Goal: Task Accomplishment & Management: Manage account settings

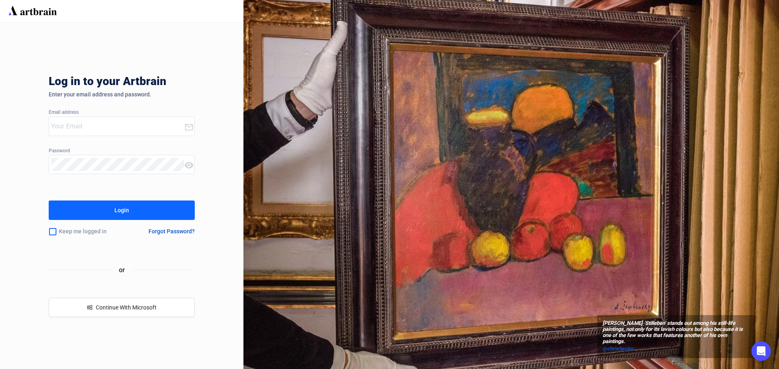
click at [74, 127] on input "email" at bounding box center [117, 126] width 133 height 13
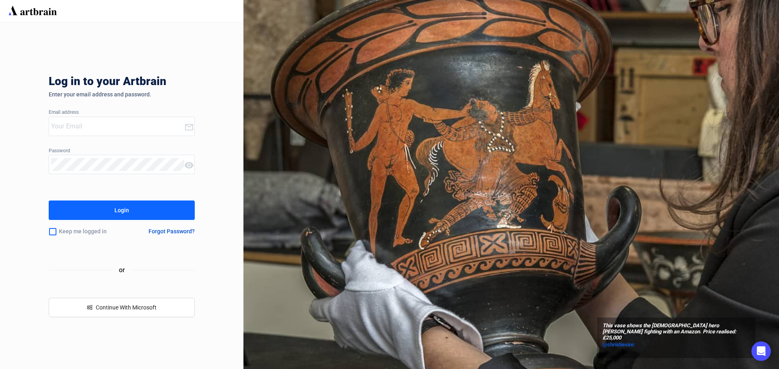
click at [123, 127] on input "email" at bounding box center [117, 126] width 133 height 13
type input "[EMAIL_ADDRESS][DOMAIN_NAME]"
click at [113, 212] on button "Login" at bounding box center [122, 210] width 146 height 19
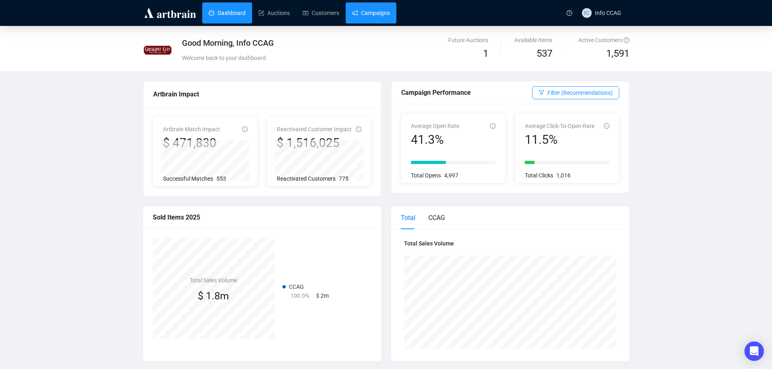
click at [385, 17] on link "Campaigns" at bounding box center [371, 12] width 38 height 21
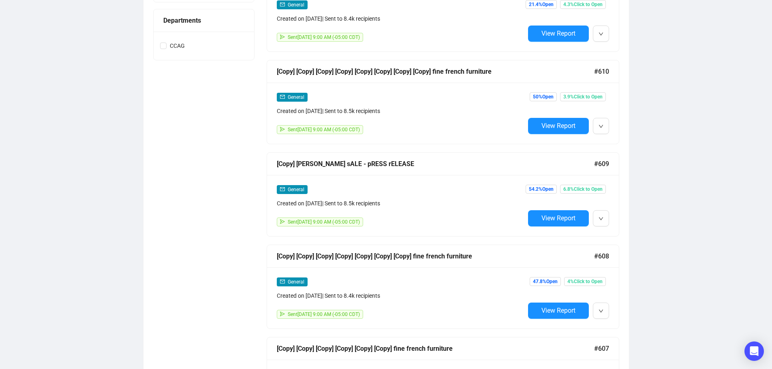
scroll to position [406, 0]
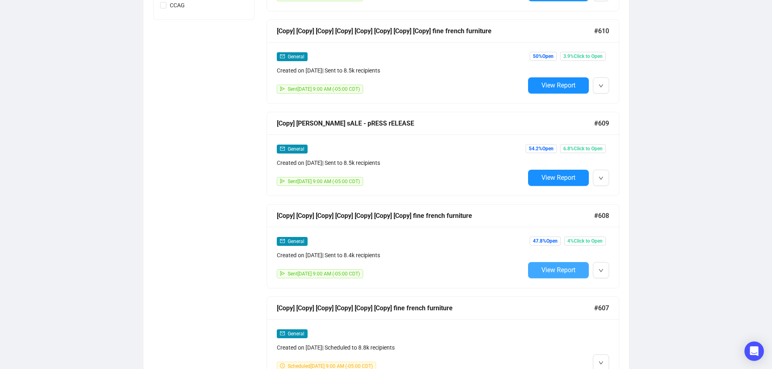
click at [564, 272] on span "View Report" at bounding box center [559, 270] width 34 height 8
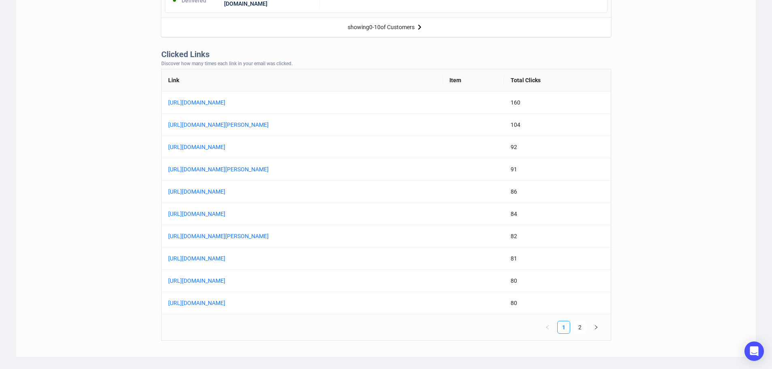
scroll to position [608, 0]
click at [365, 124] on link "[URL][DOMAIN_NAME][PERSON_NAME]" at bounding box center [269, 124] width 203 height 9
click at [582, 326] on link "2" at bounding box center [580, 327] width 12 height 12
click at [357, 171] on link "[URL][DOMAIN_NAME][PERSON_NAME]" at bounding box center [269, 168] width 203 height 9
click at [566, 326] on link "1" at bounding box center [564, 327] width 12 height 12
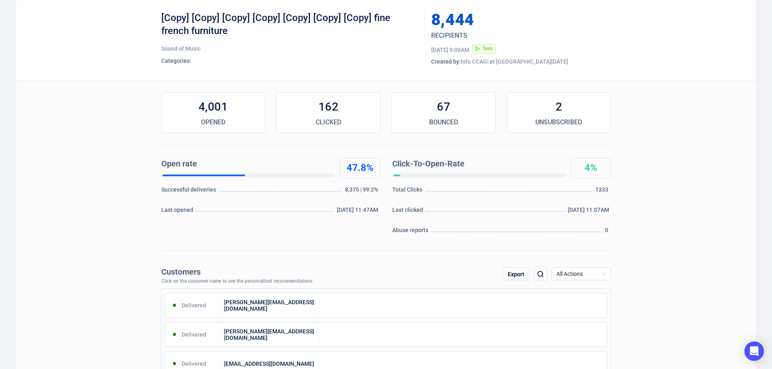
scroll to position [0, 0]
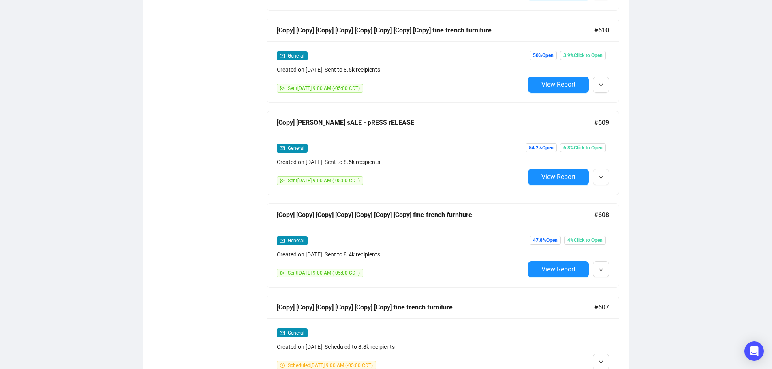
scroll to position [406, 0]
click at [560, 176] on span "View Report" at bounding box center [559, 177] width 34 height 8
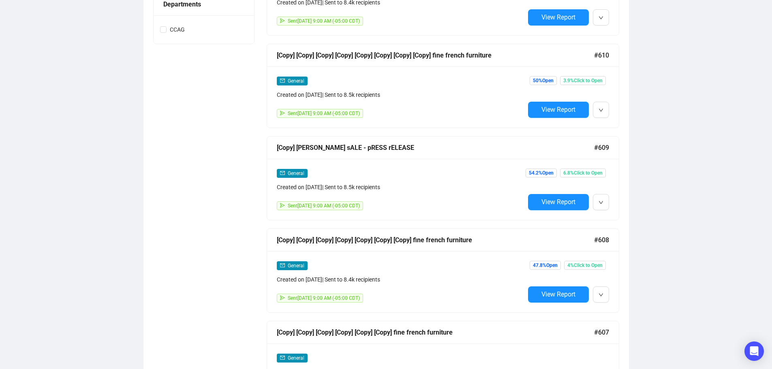
scroll to position [367, 0]
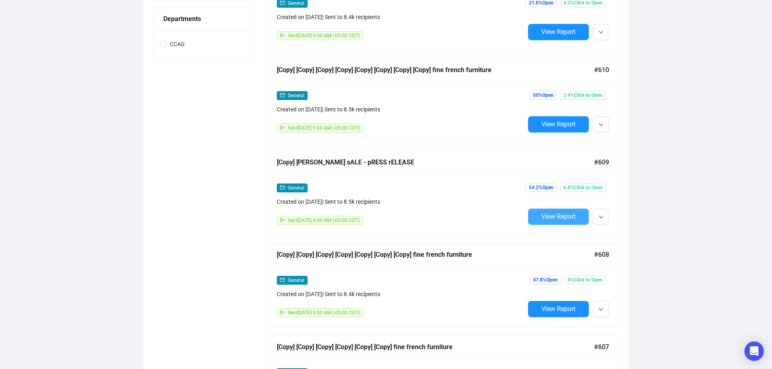
click at [552, 218] on span "View Report" at bounding box center [559, 217] width 34 height 8
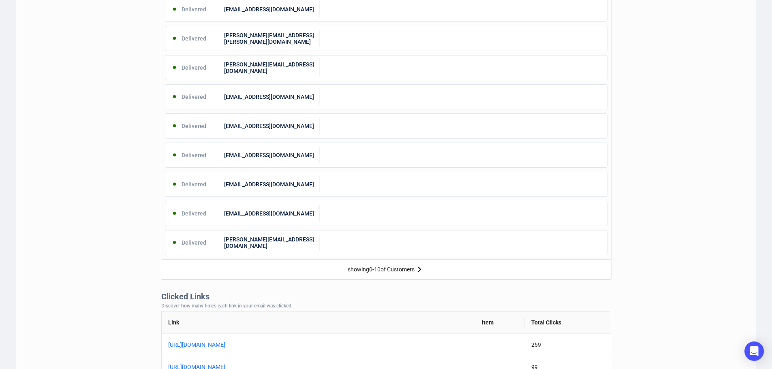
scroll to position [203, 0]
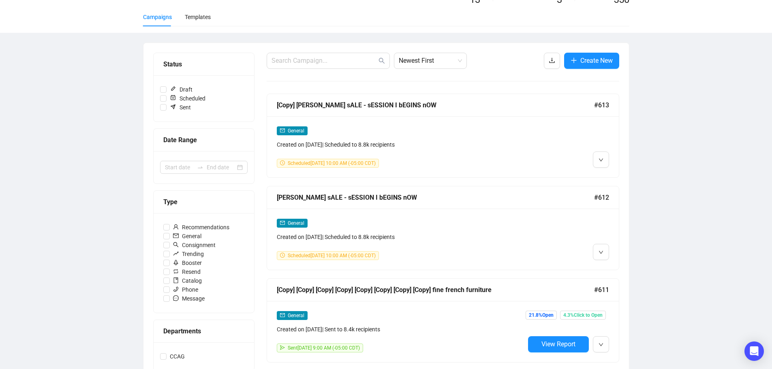
scroll to position [162, 0]
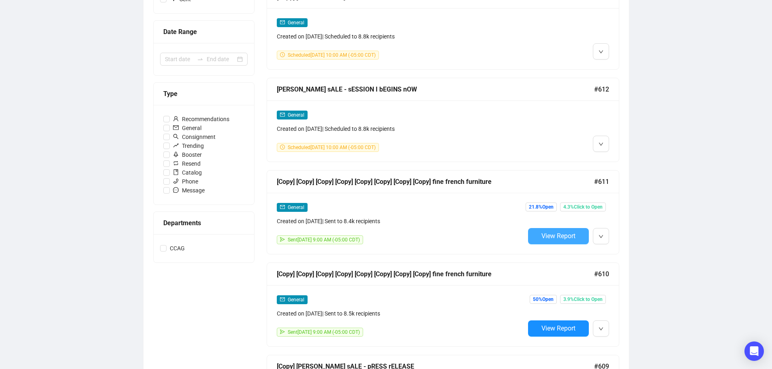
click at [576, 238] on button "View Report" at bounding box center [558, 236] width 61 height 16
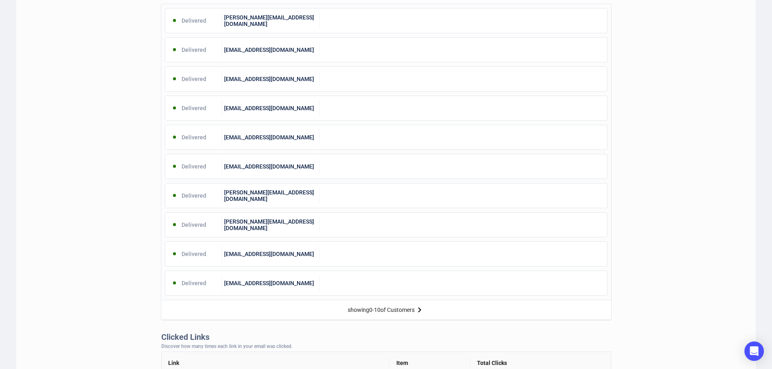
scroll to position [487, 0]
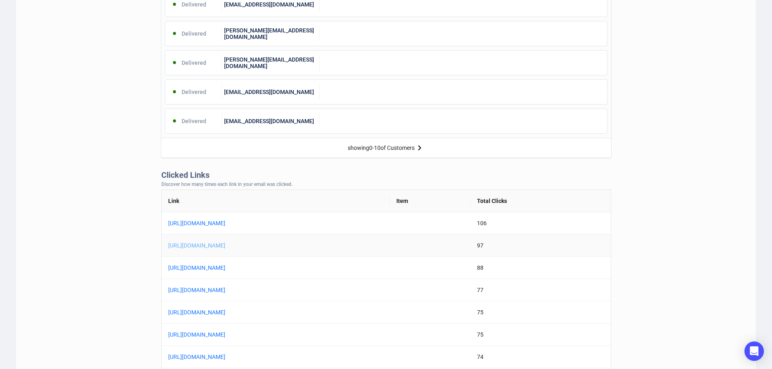
click at [310, 245] on link "[URL][DOMAIN_NAME]" at bounding box center [269, 245] width 203 height 9
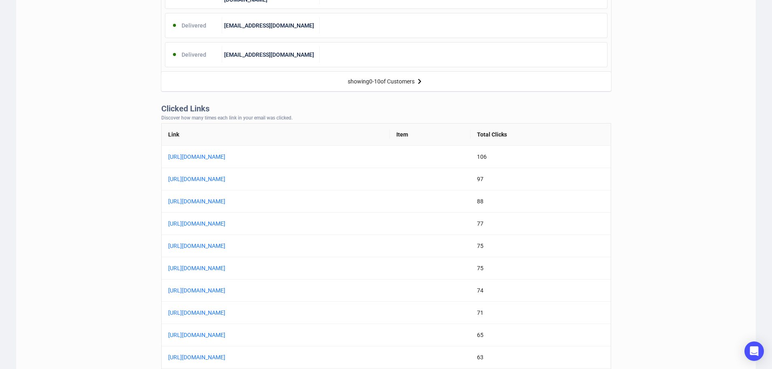
scroll to position [568, 0]
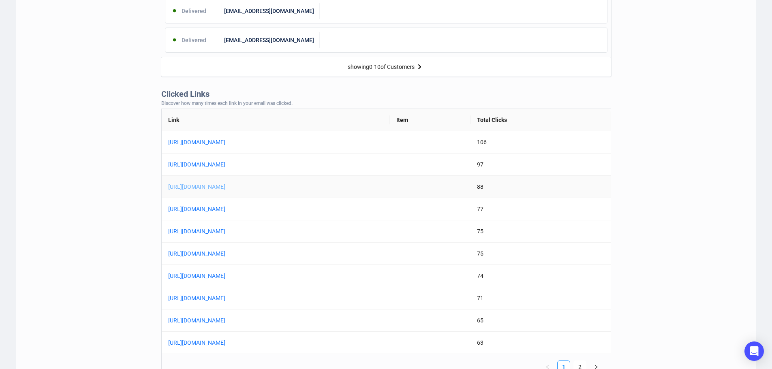
click at [335, 189] on link "[URL][DOMAIN_NAME]" at bounding box center [269, 186] width 203 height 9
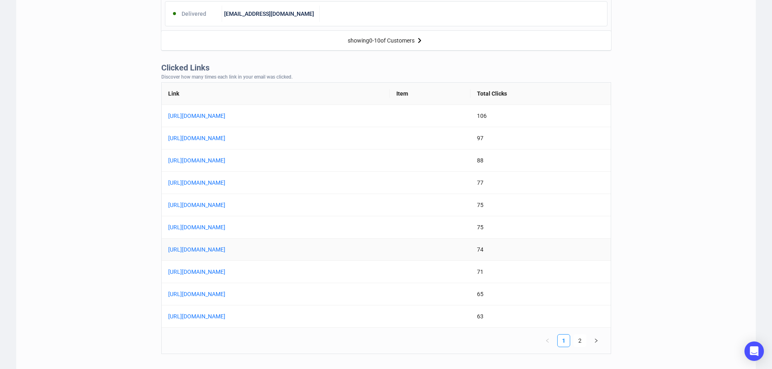
scroll to position [608, 0]
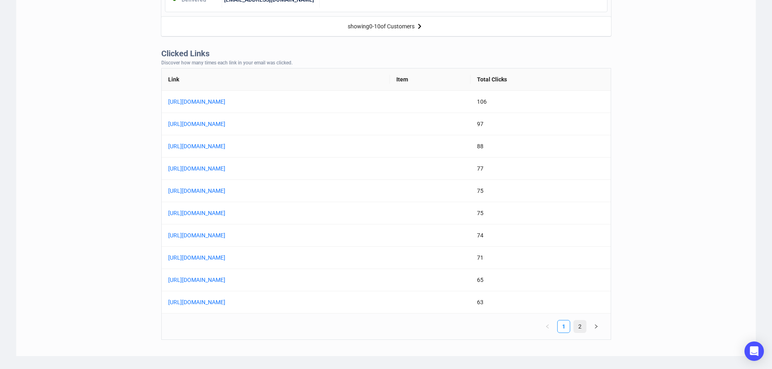
click at [579, 326] on link "2" at bounding box center [580, 327] width 12 height 12
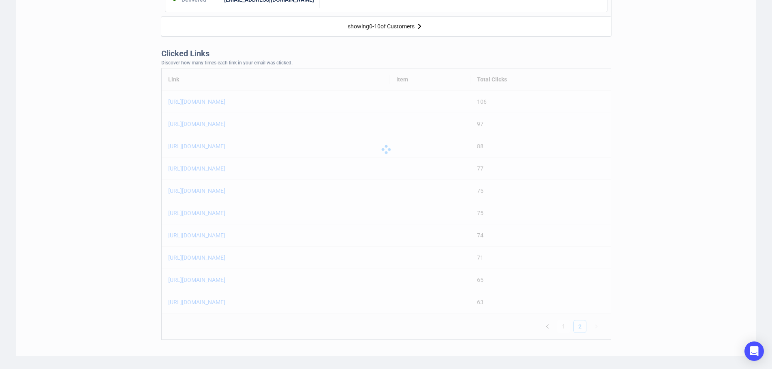
scroll to position [564, 0]
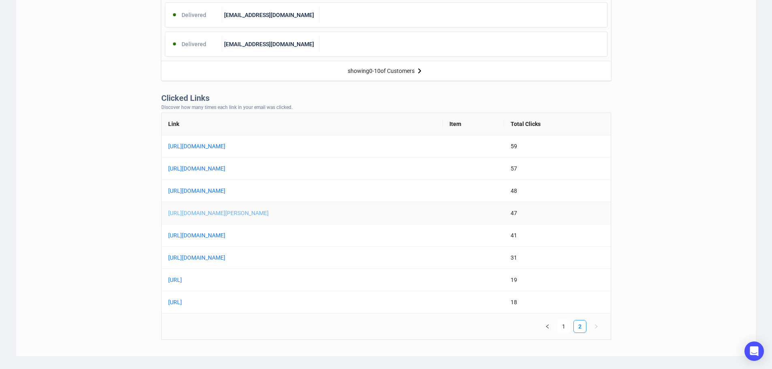
click at [340, 217] on link "[URL][DOMAIN_NAME][PERSON_NAME]" at bounding box center [269, 213] width 203 height 9
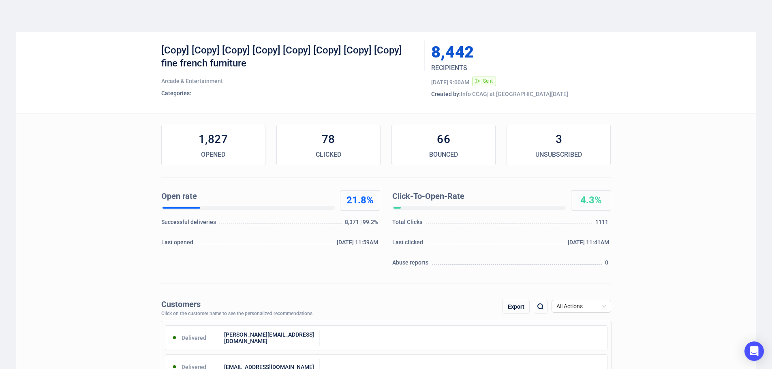
scroll to position [0, 0]
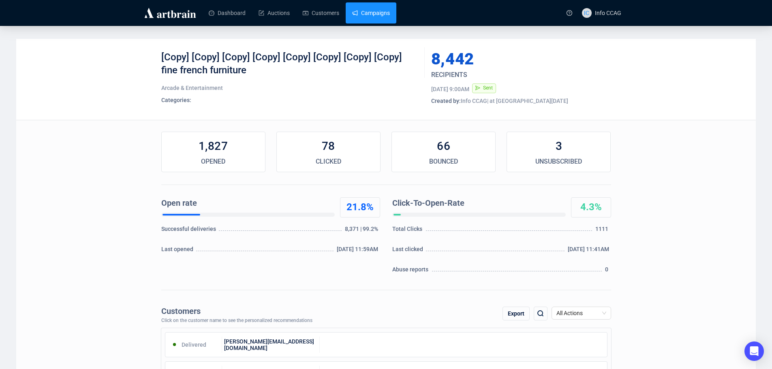
click at [375, 17] on link "Campaigns" at bounding box center [371, 12] width 38 height 21
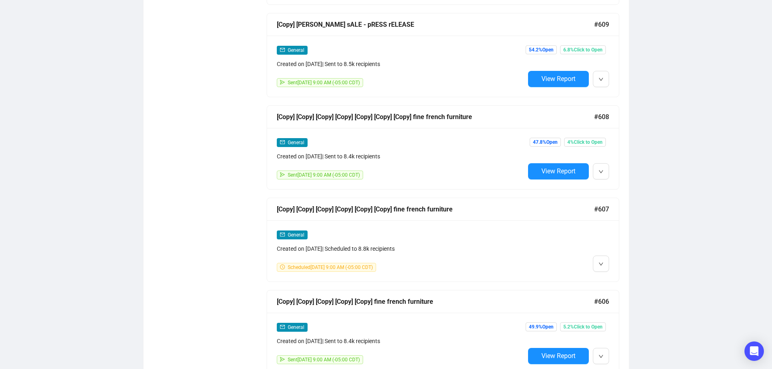
scroll to position [527, 0]
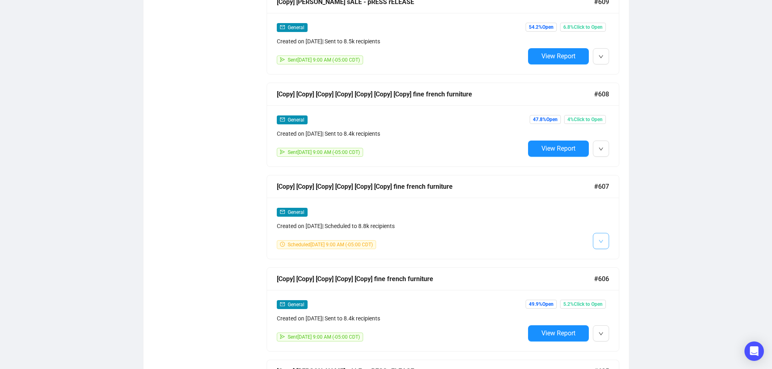
click at [605, 238] on button "button" at bounding box center [601, 241] width 16 height 16
click at [611, 254] on span "Edit" at bounding box center [614, 256] width 10 height 6
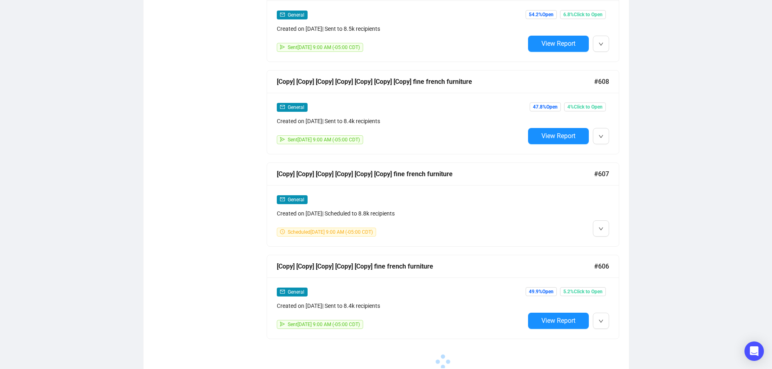
scroll to position [546, 0]
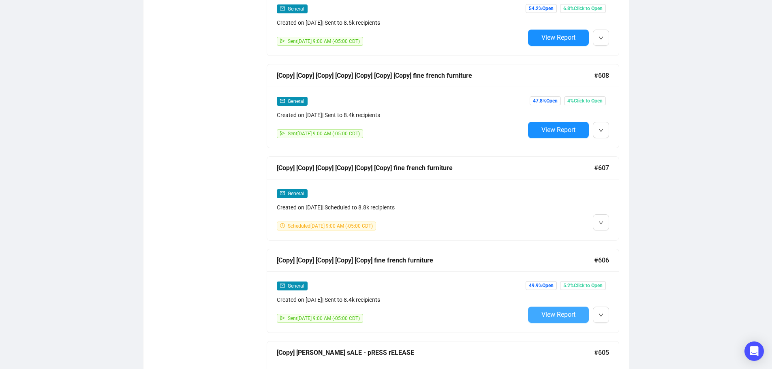
click at [561, 311] on span "View Report" at bounding box center [559, 315] width 34 height 8
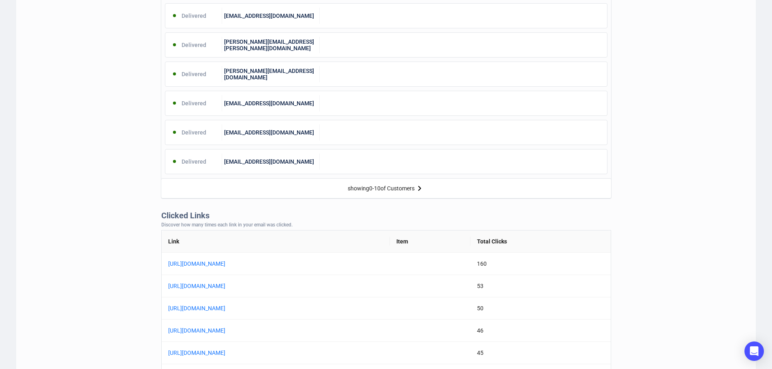
scroll to position [568, 0]
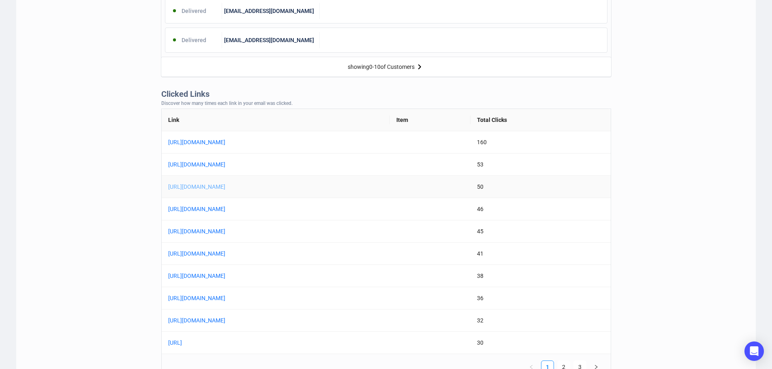
click at [346, 188] on link "[URL][DOMAIN_NAME]" at bounding box center [269, 186] width 203 height 9
click at [345, 211] on link "[URL][DOMAIN_NAME]" at bounding box center [269, 209] width 203 height 9
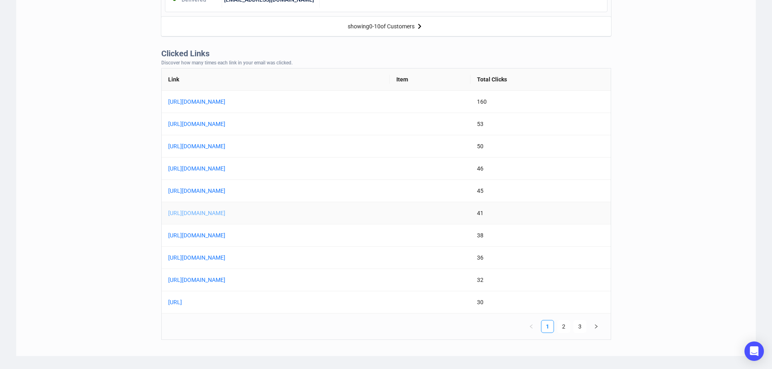
click at [357, 210] on link "[URL][DOMAIN_NAME]" at bounding box center [269, 213] width 203 height 9
click at [307, 234] on link "[URL][DOMAIN_NAME]" at bounding box center [269, 235] width 203 height 9
click at [343, 147] on link "[URL][DOMAIN_NAME]" at bounding box center [269, 146] width 203 height 9
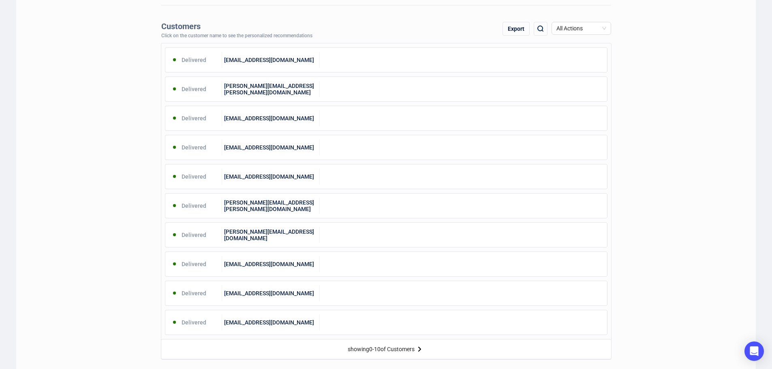
scroll to position [0, 0]
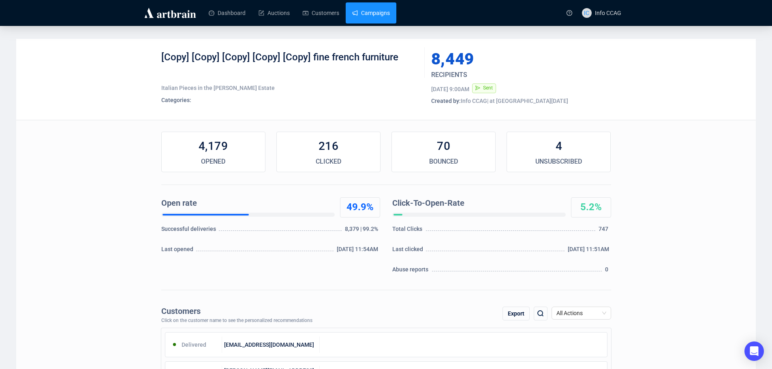
click at [376, 19] on link "Campaigns" at bounding box center [371, 12] width 38 height 21
